Goal: Task Accomplishment & Management: Use online tool/utility

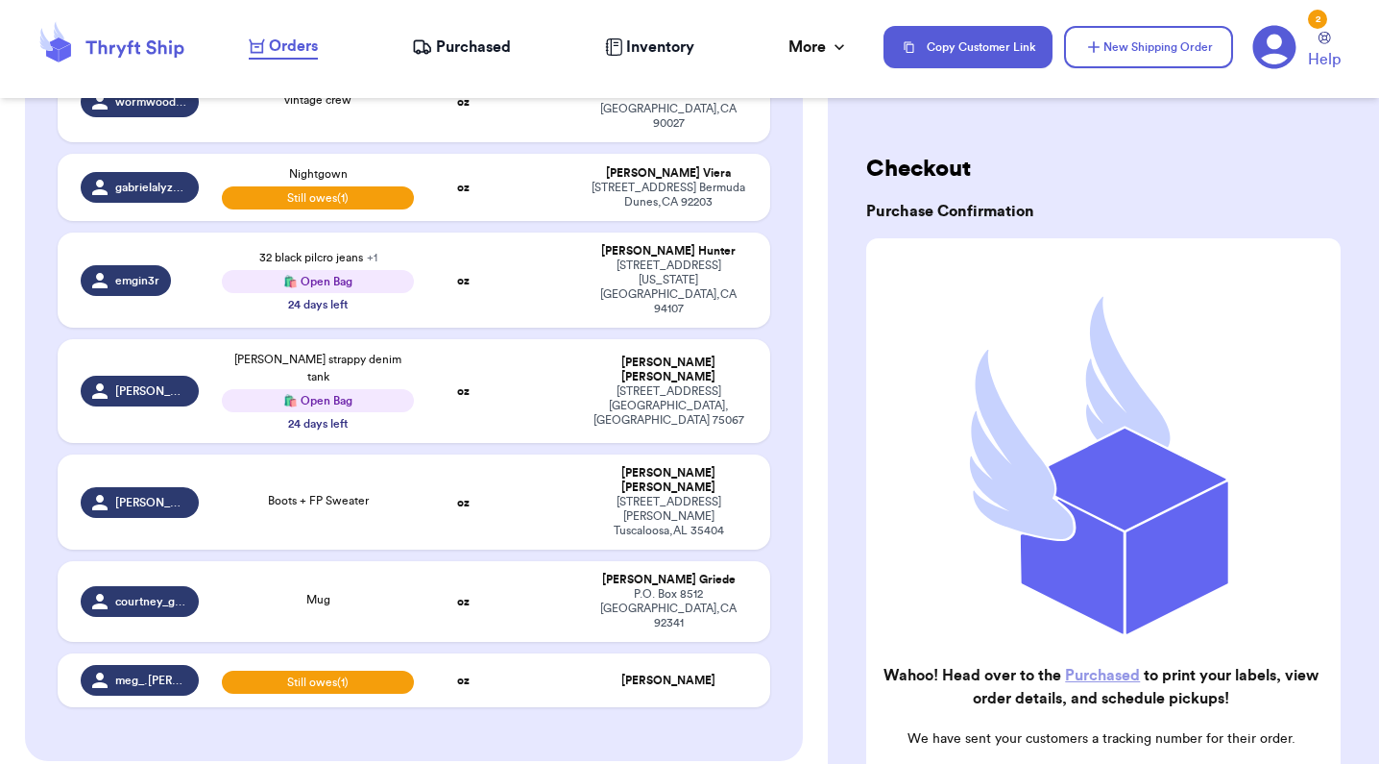
scroll to position [395, 0]
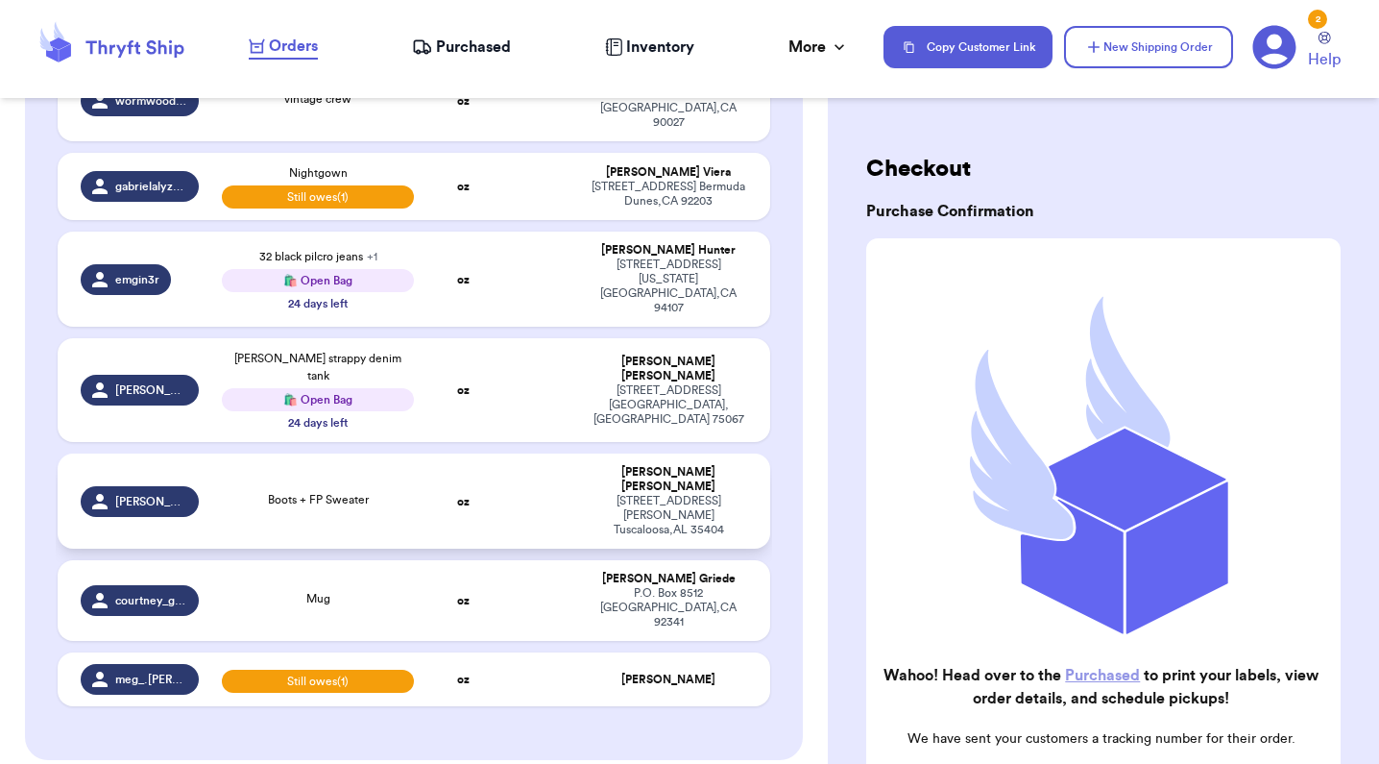
click at [466, 496] on strong "oz" at bounding box center [463, 502] width 12 height 12
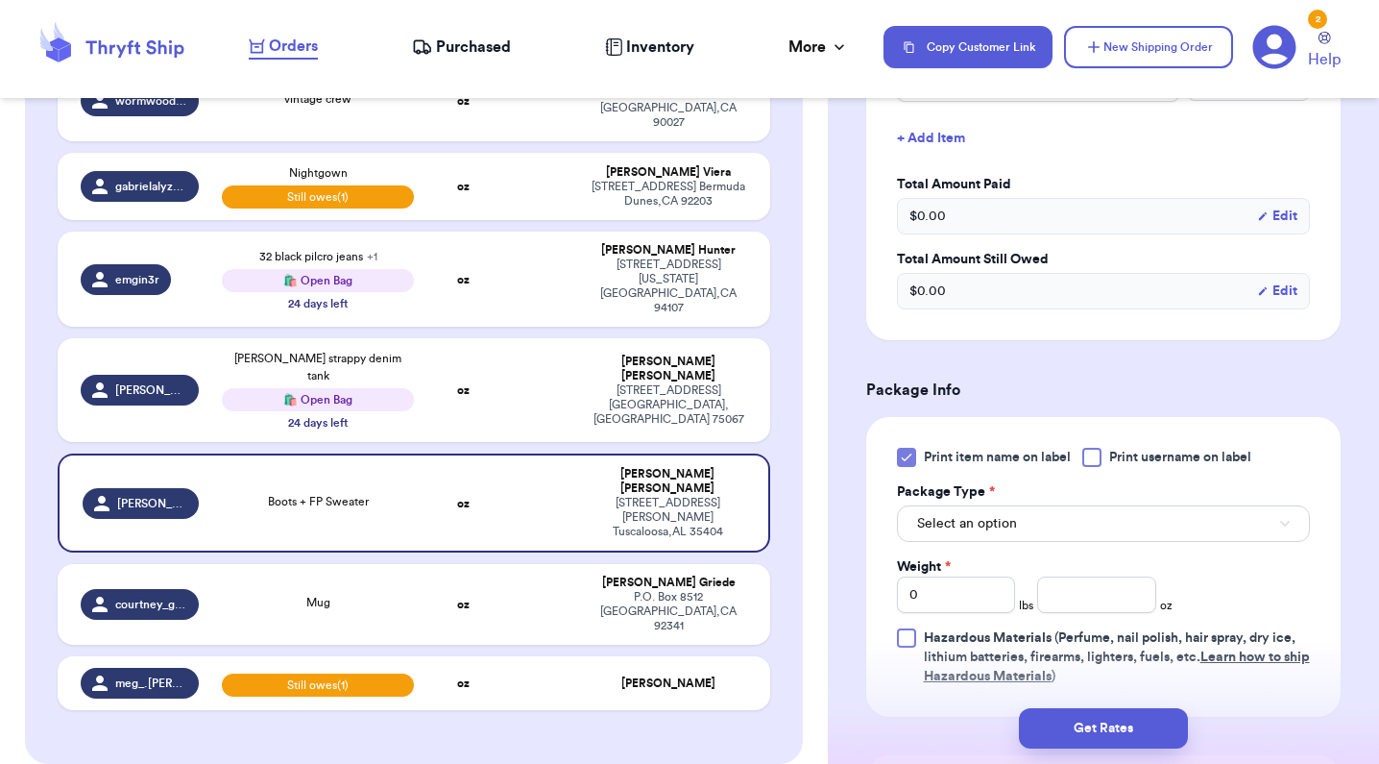
scroll to position [664, 0]
click at [988, 535] on button "Select an option" at bounding box center [1103, 521] width 413 height 37
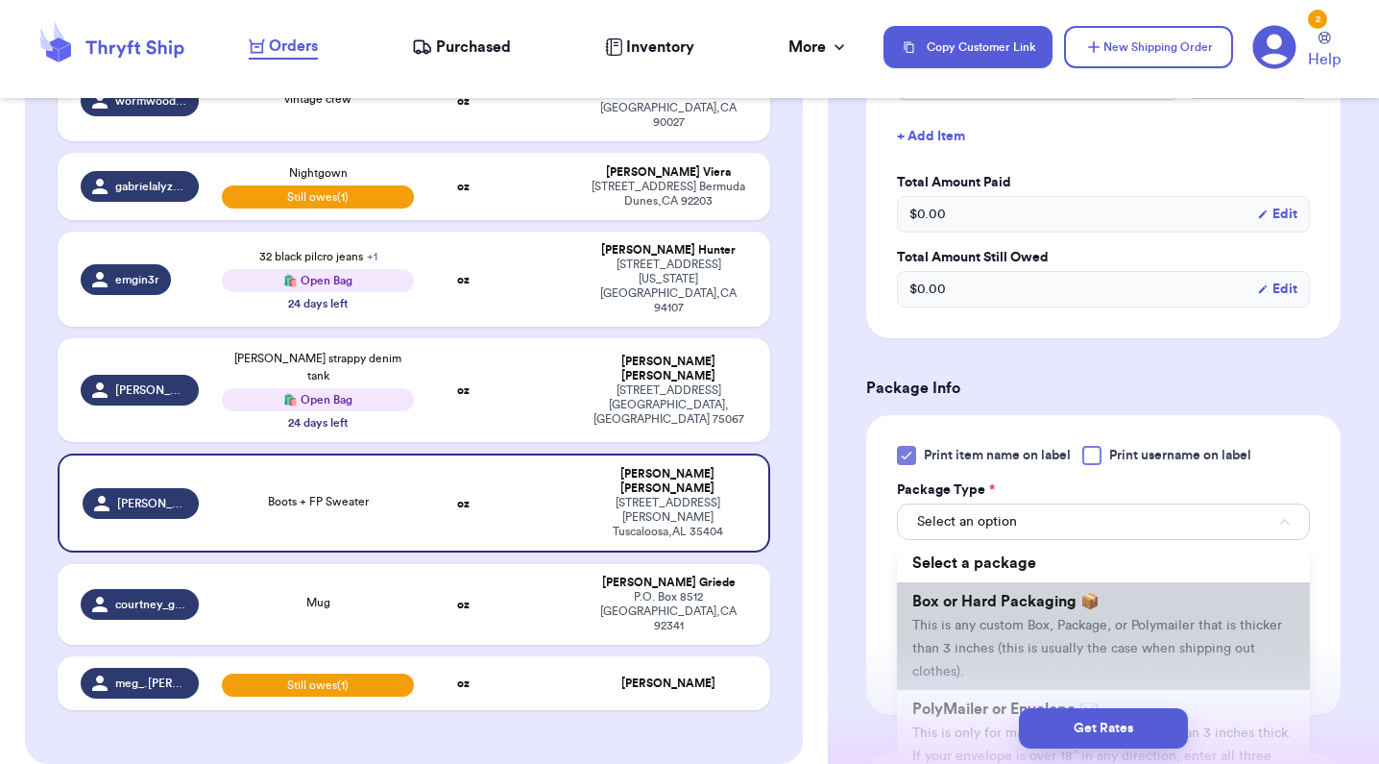
click at [986, 609] on span "Box or Hard Packaging 📦" at bounding box center [1006, 601] width 187 height 15
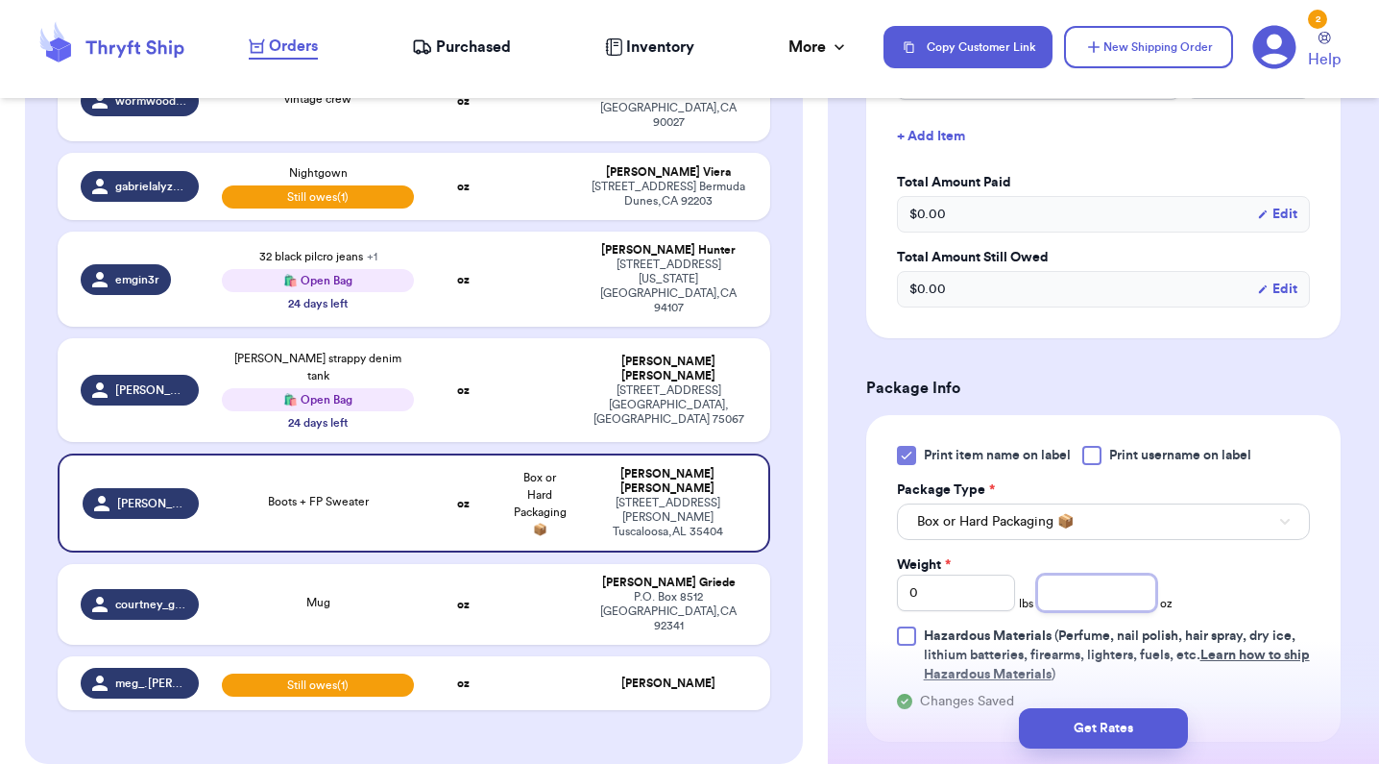
click at [1122, 594] on input "number" at bounding box center [1096, 592] width 118 height 37
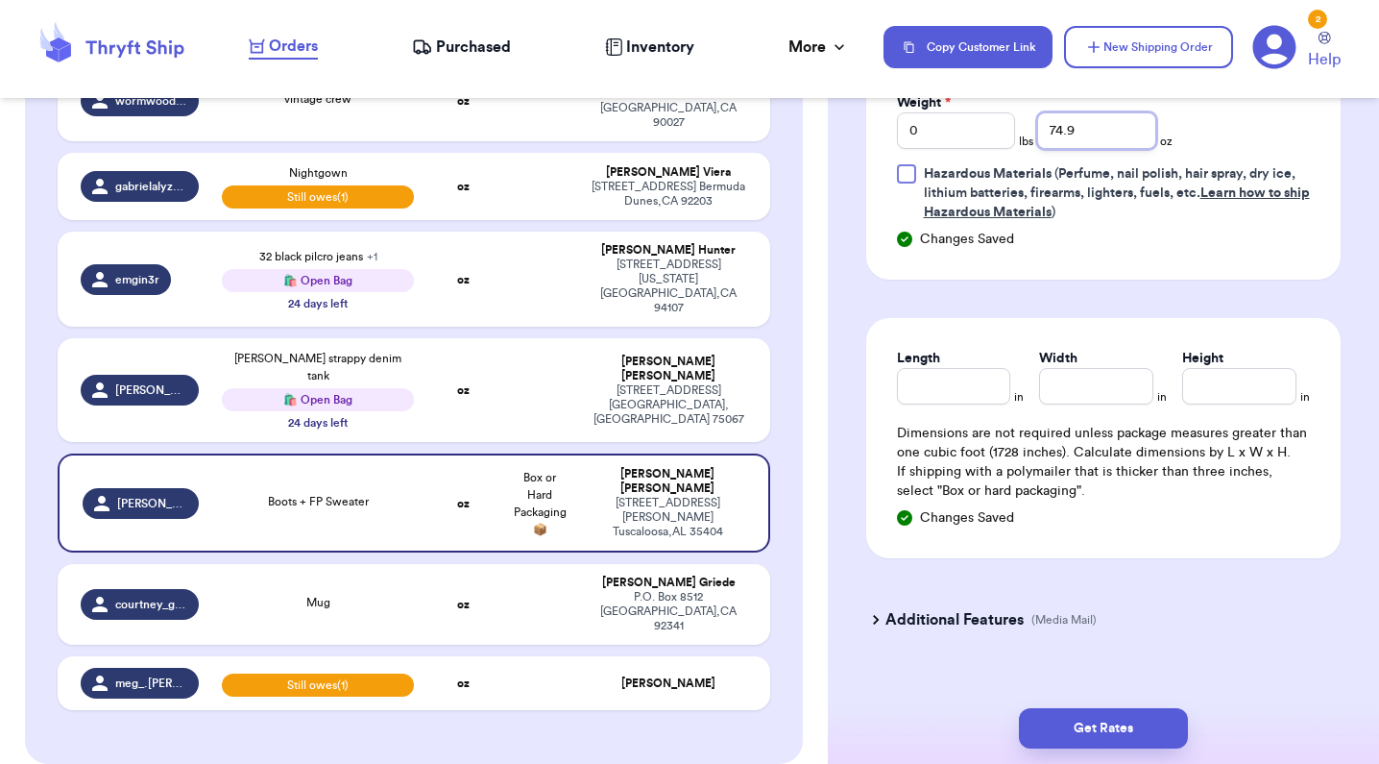
scroll to position [1155, 0]
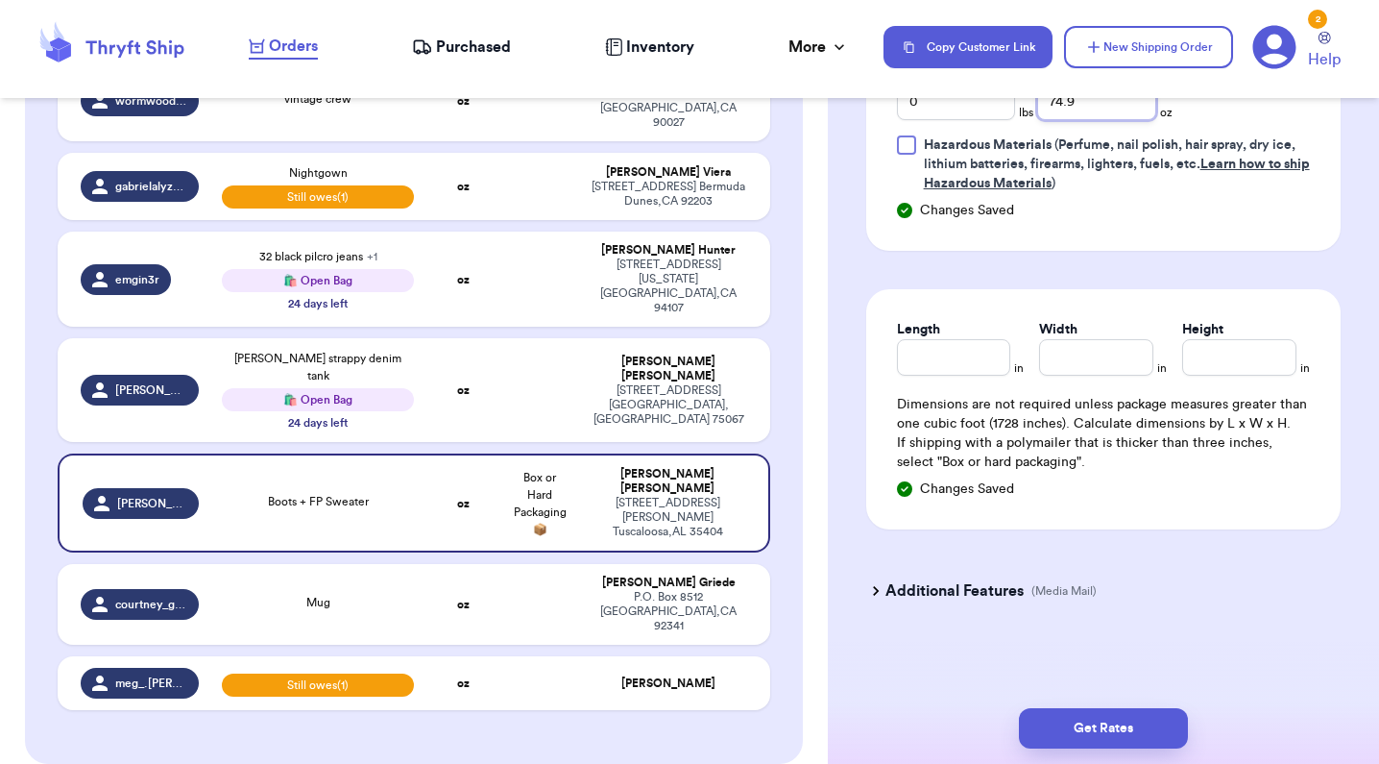
type input "74.9"
click at [949, 370] on input "Length" at bounding box center [954, 357] width 114 height 37
type input "18"
type input "13"
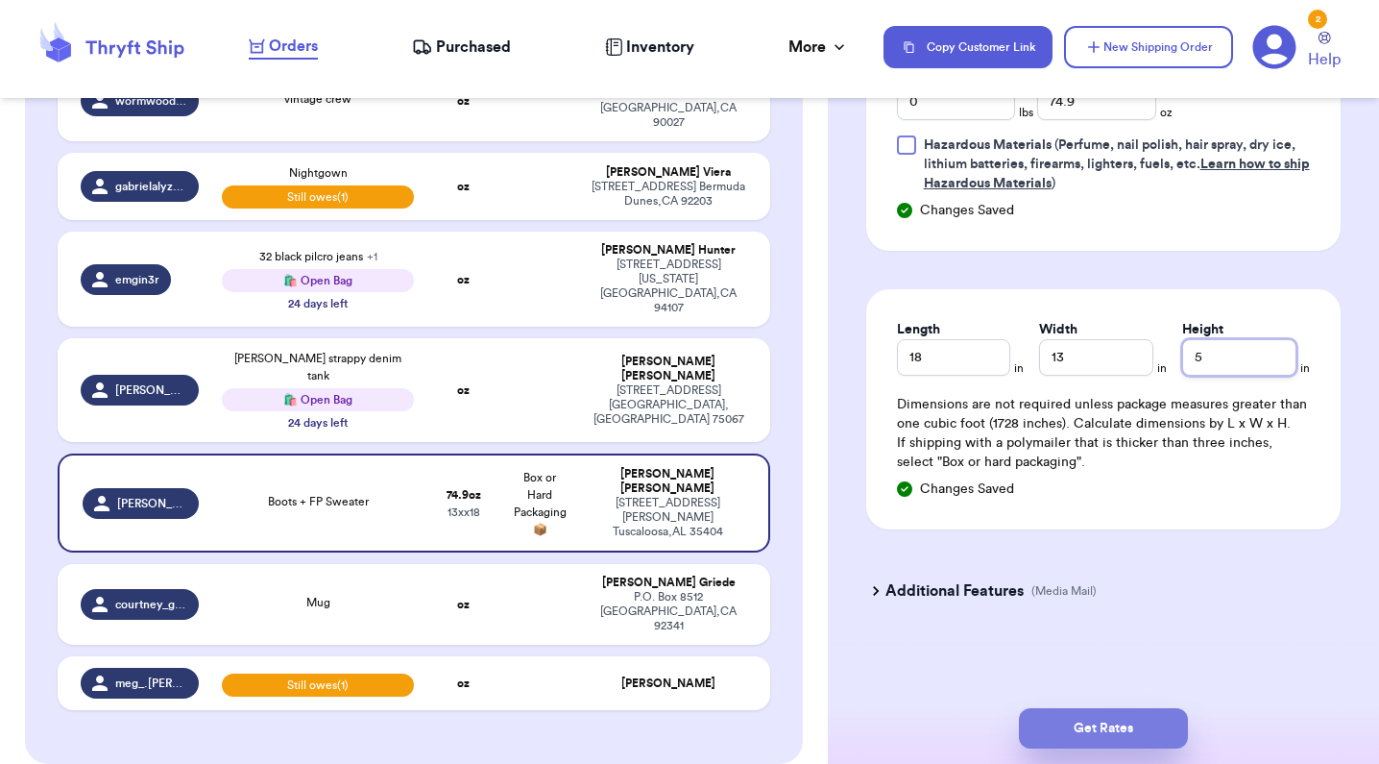
type input "5"
click at [1098, 730] on button "Get Rates" at bounding box center [1103, 728] width 169 height 40
type input "4"
type input "10.900000000000006"
